Goal: Check status: Check status

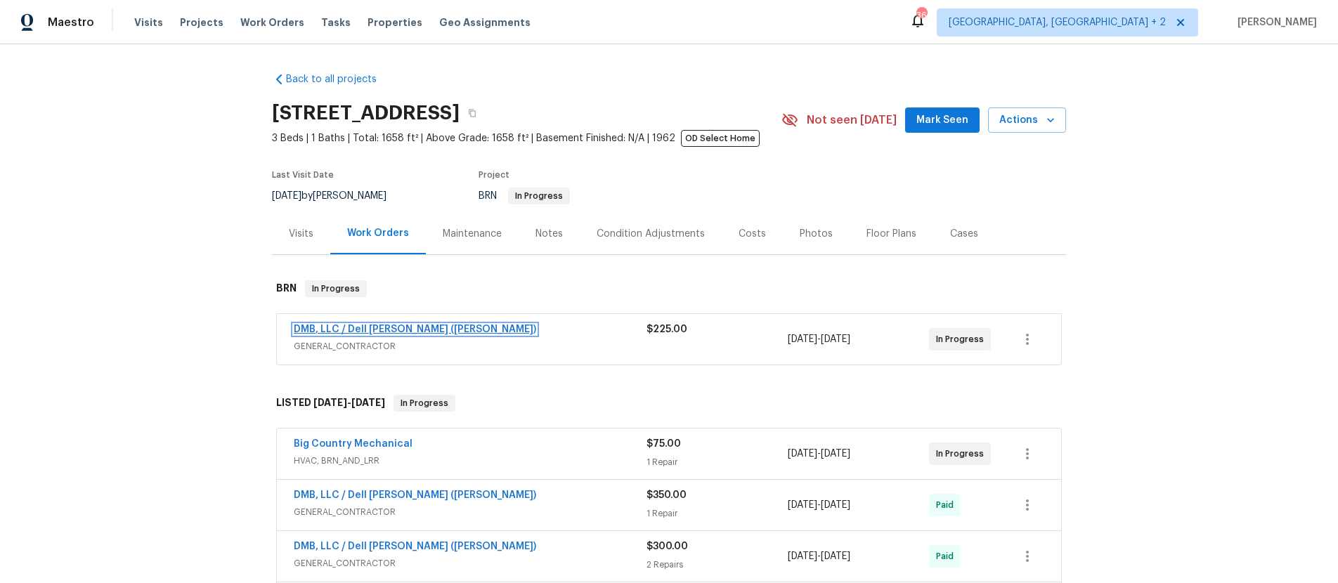
click at [384, 327] on link "DMB, LLC / Dell [PERSON_NAME] ([PERSON_NAME])" at bounding box center [415, 330] width 242 height 10
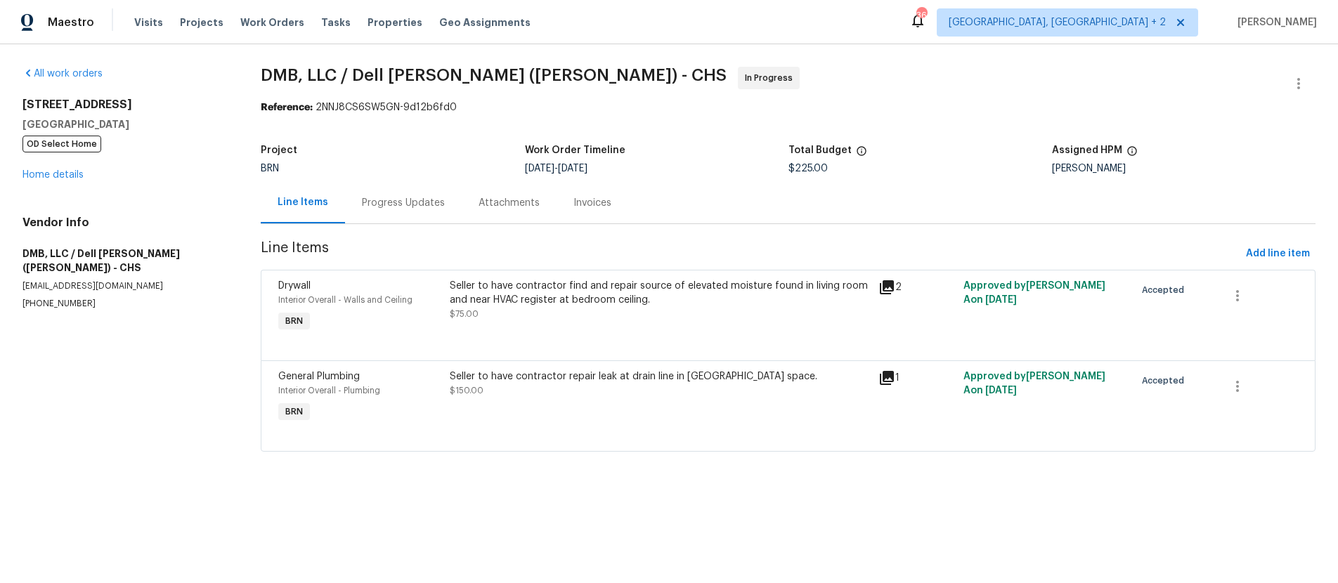
click at [429, 209] on div "Progress Updates" at bounding box center [403, 203] width 83 height 14
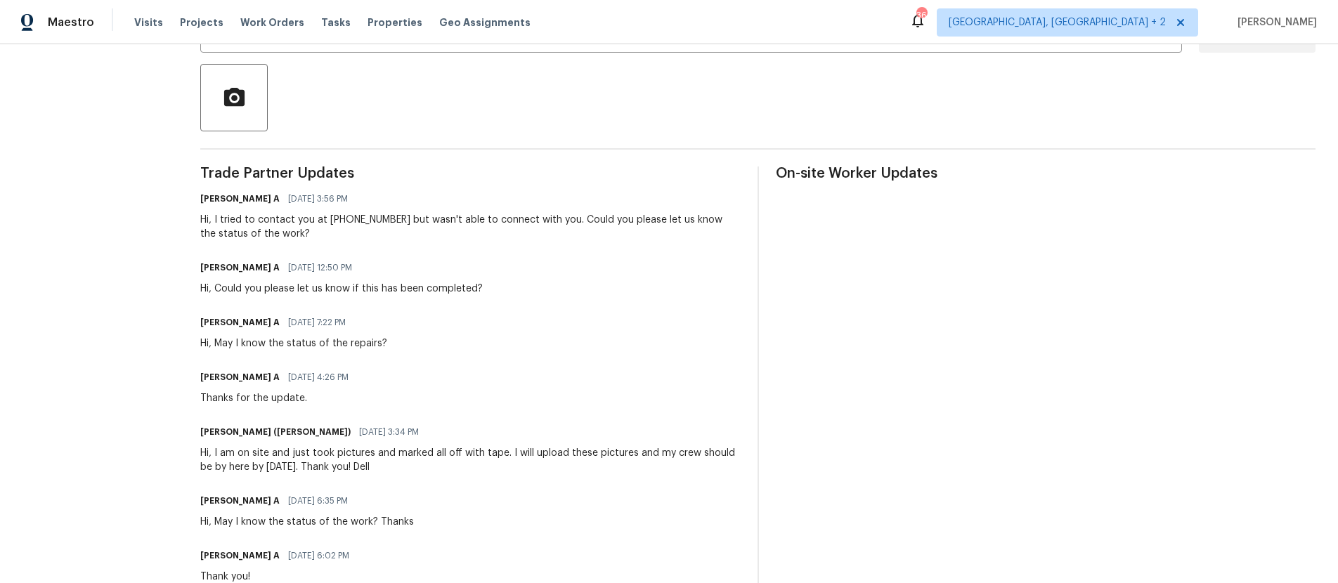
scroll to position [319, 0]
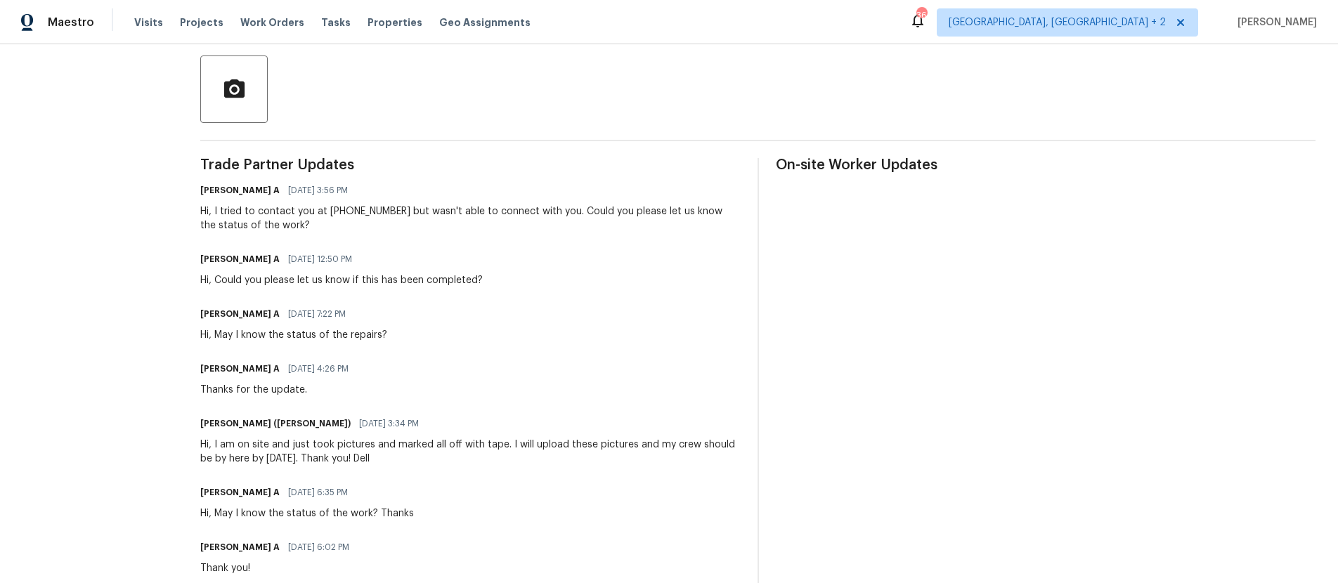
click at [383, 462] on div "Hi, I am on site and just took pictures and marked all off with tape. I will up…" at bounding box center [470, 452] width 540 height 28
drag, startPoint x: 502, startPoint y: 445, endPoint x: 215, endPoint y: 448, distance: 287.4
click at [215, 448] on div "Hi, I am on site and just took pictures and marked all off with tape. I will up…" at bounding box center [470, 452] width 540 height 28
copy div "I am on site and just took pictures and marked all off with tape"
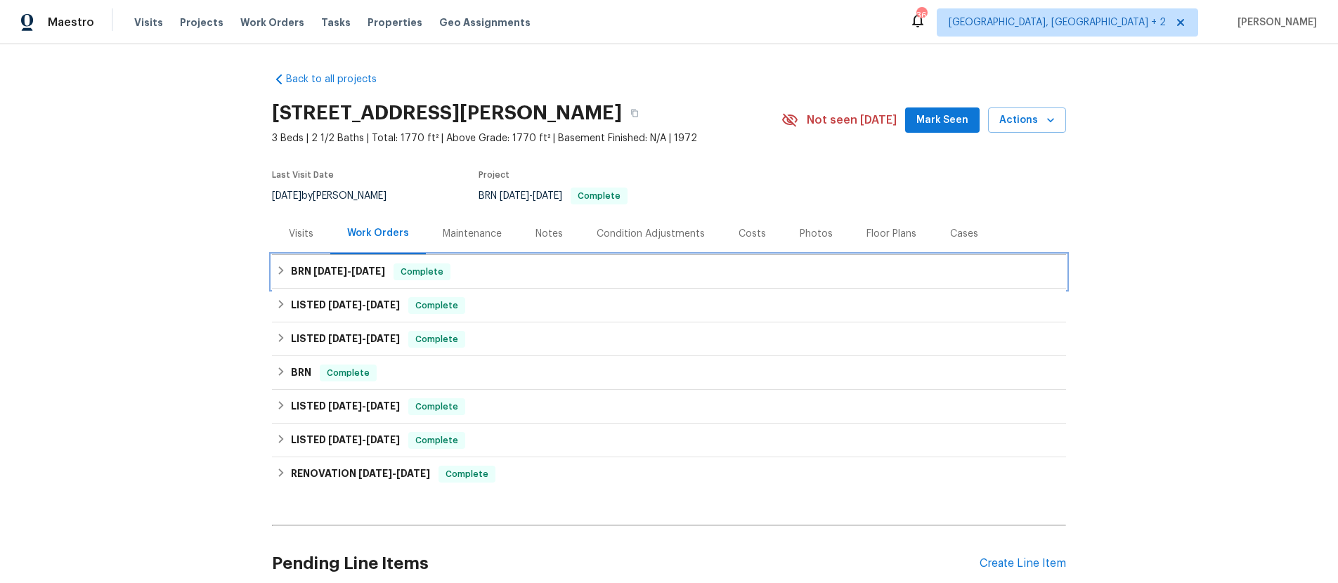
click at [285, 272] on icon at bounding box center [281, 271] width 10 height 10
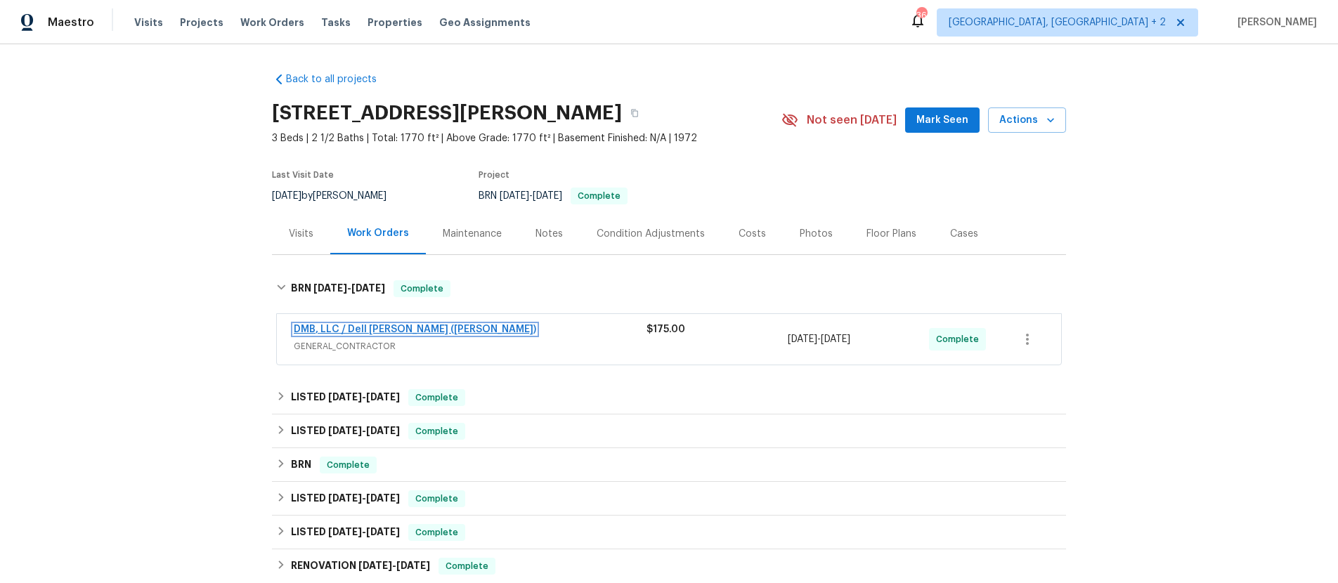
click at [299, 328] on link "DMB, LLC / Dell [PERSON_NAME] ([PERSON_NAME])" at bounding box center [415, 330] width 242 height 10
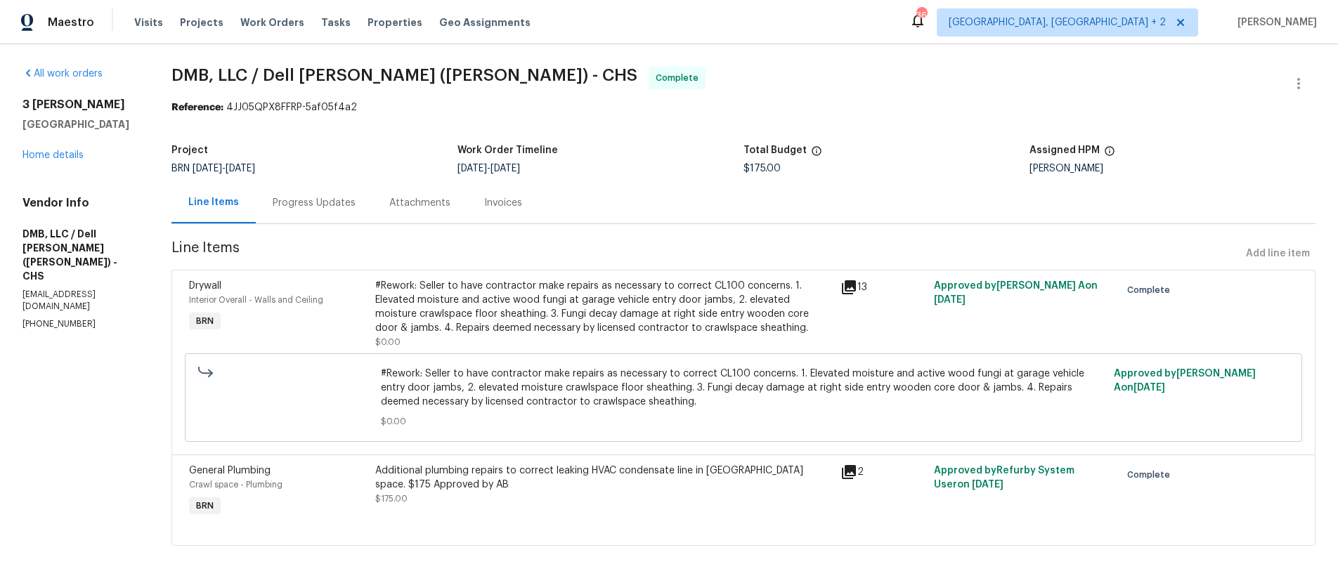
click at [851, 287] on icon at bounding box center [849, 287] width 14 height 14
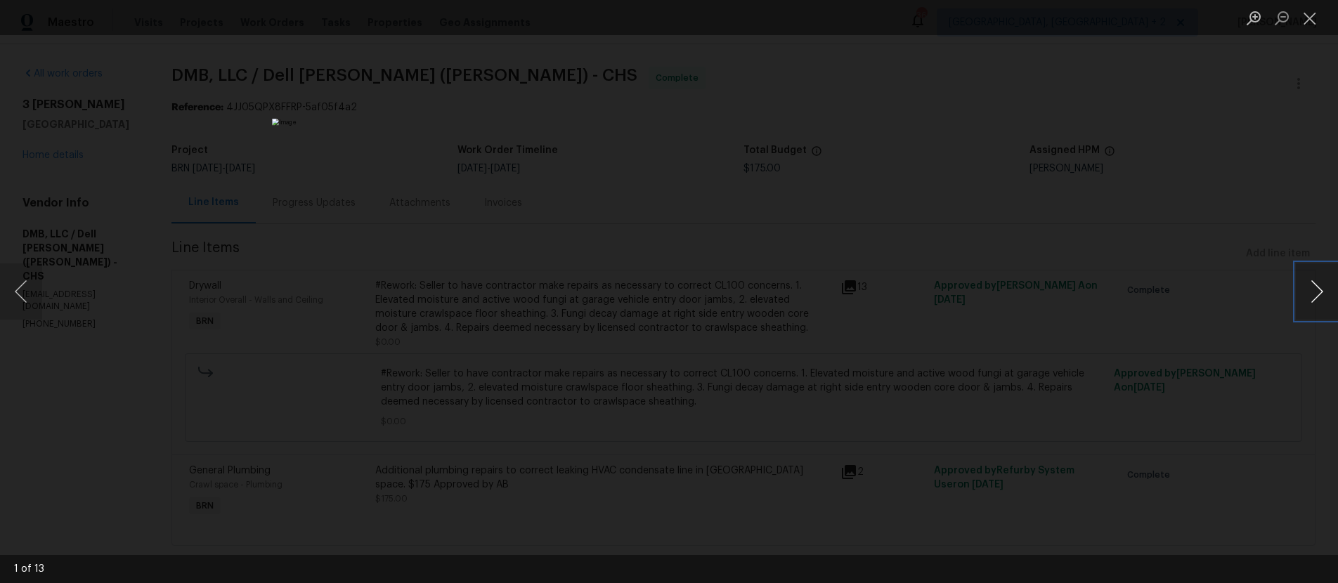
click at [1311, 292] on button "Next image" at bounding box center [1317, 291] width 42 height 56
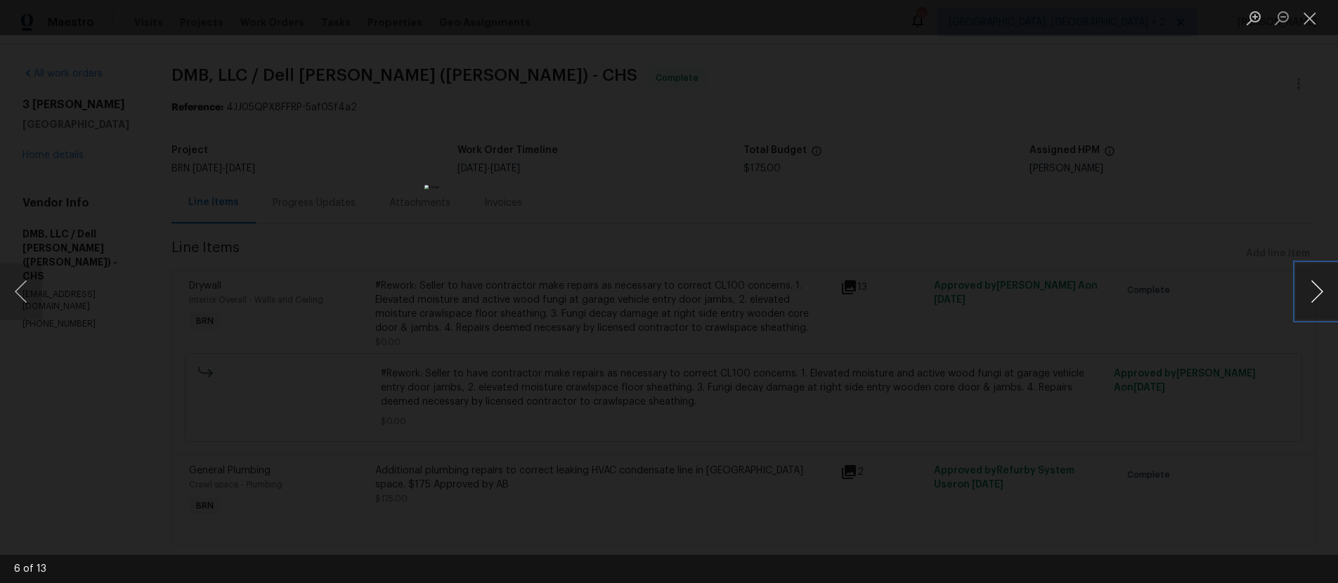
click at [1311, 292] on button "Next image" at bounding box center [1317, 291] width 42 height 56
click at [1216, 215] on div "Lightbox" at bounding box center [669, 291] width 1338 height 583
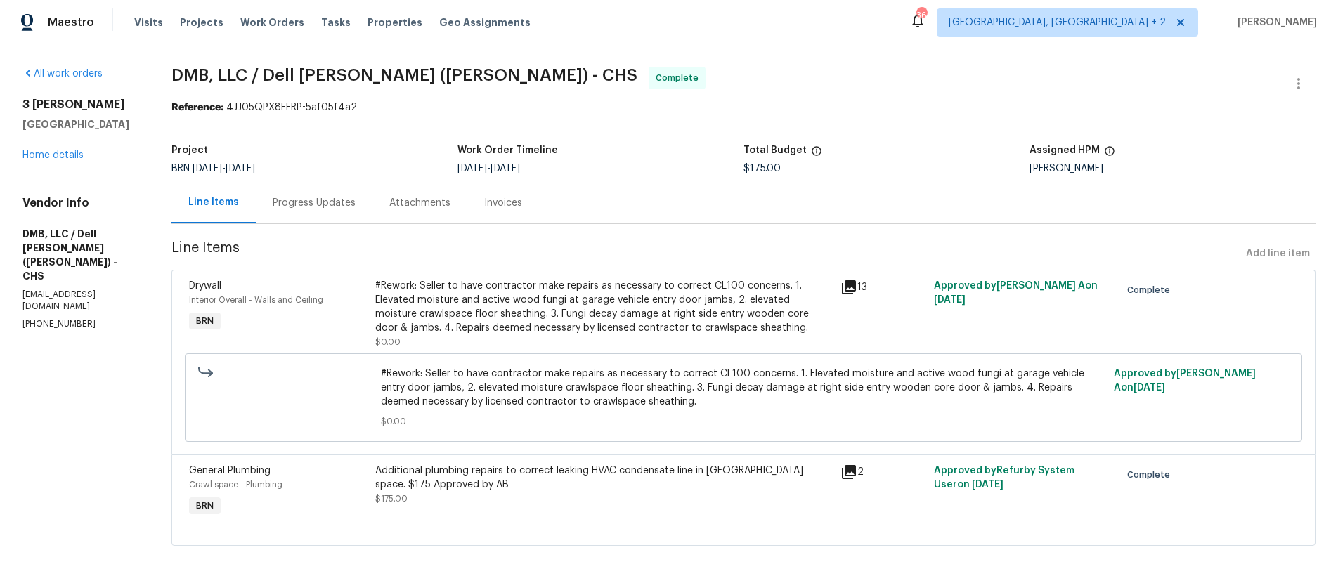
scroll to position [3, 0]
click at [848, 471] on icon at bounding box center [848, 470] width 17 height 17
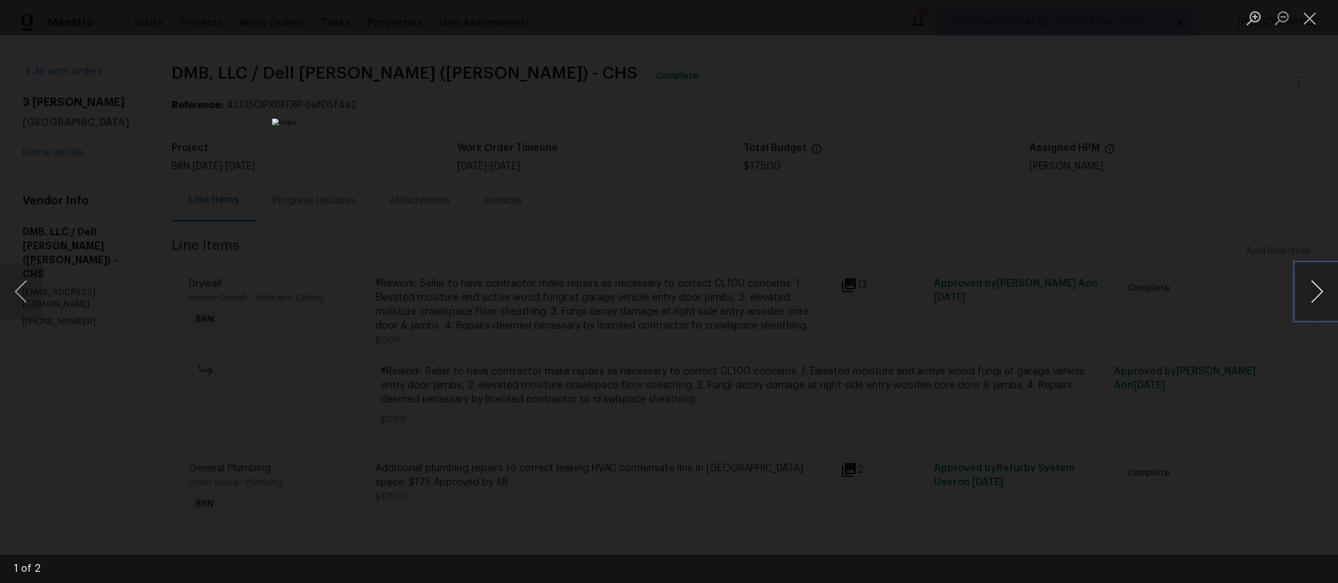
click at [1310, 292] on button "Next image" at bounding box center [1317, 291] width 42 height 56
click at [1213, 215] on div "Lightbox" at bounding box center [669, 291] width 1338 height 583
